Goal: Task Accomplishment & Management: Use online tool/utility

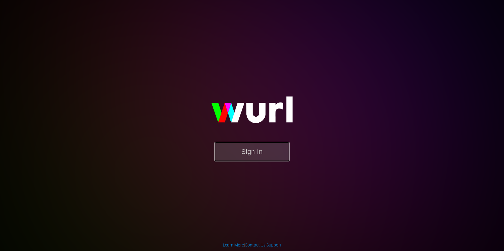
click at [255, 152] on button "Sign In" at bounding box center [252, 152] width 75 height 20
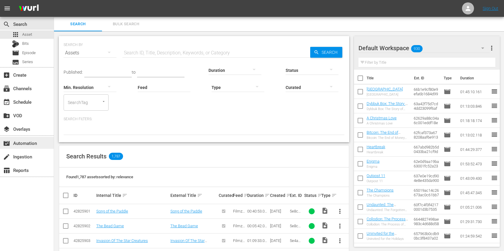
click at [30, 146] on div "movie_filter Automation" at bounding box center [27, 143] width 54 height 12
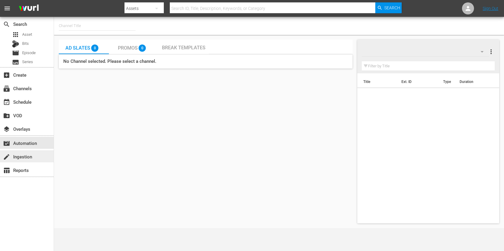
click at [29, 158] on div "create Ingestion" at bounding box center [17, 155] width 34 height 5
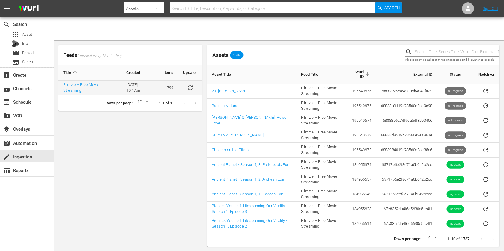
click at [195, 87] on button "sticky table" at bounding box center [190, 87] width 14 height 14
